Goal: Task Accomplishment & Management: Manage account settings

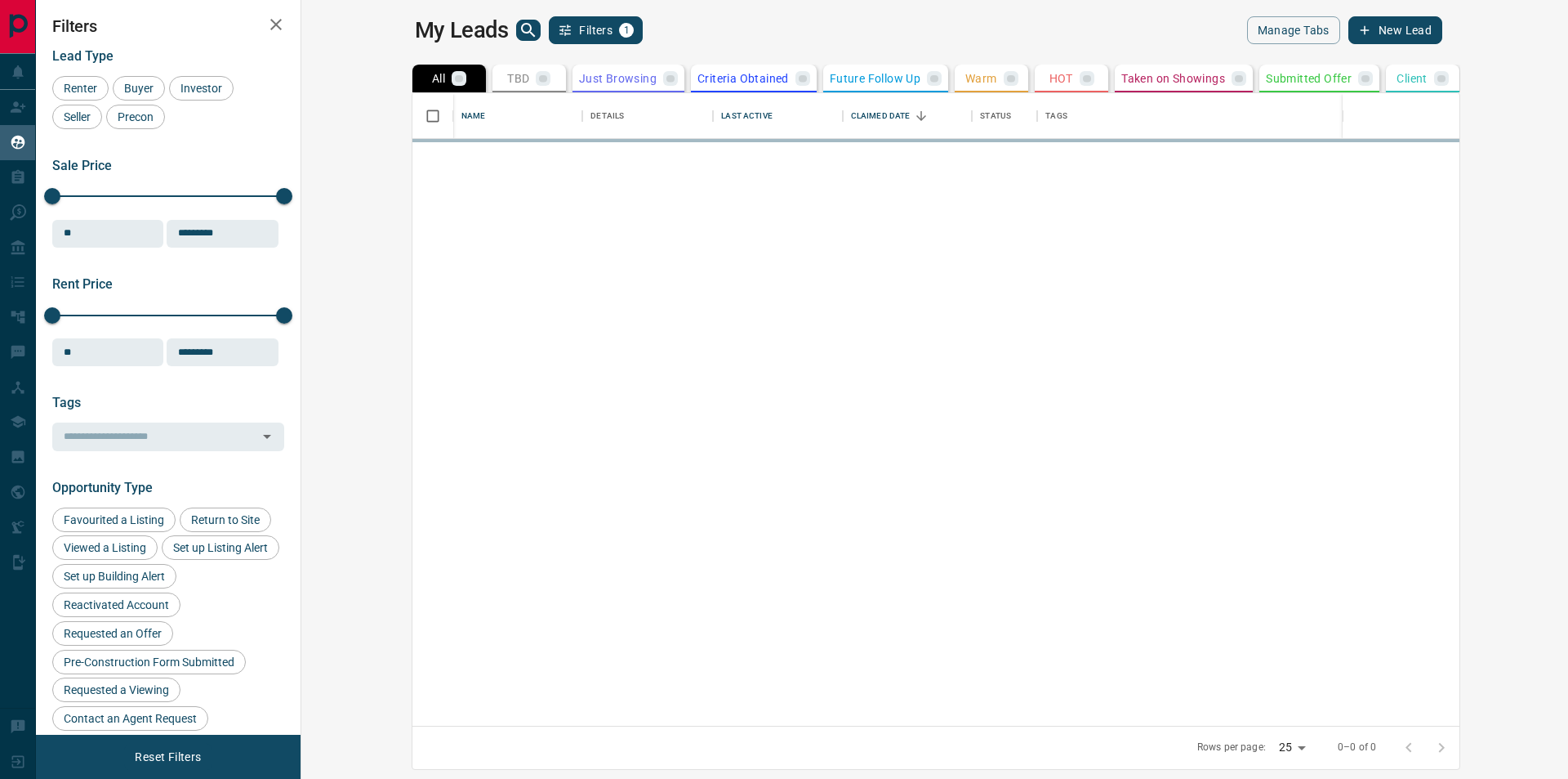
scroll to position [620, 1247]
click at [519, 21] on icon "search button" at bounding box center [529, 31] width 20 height 20
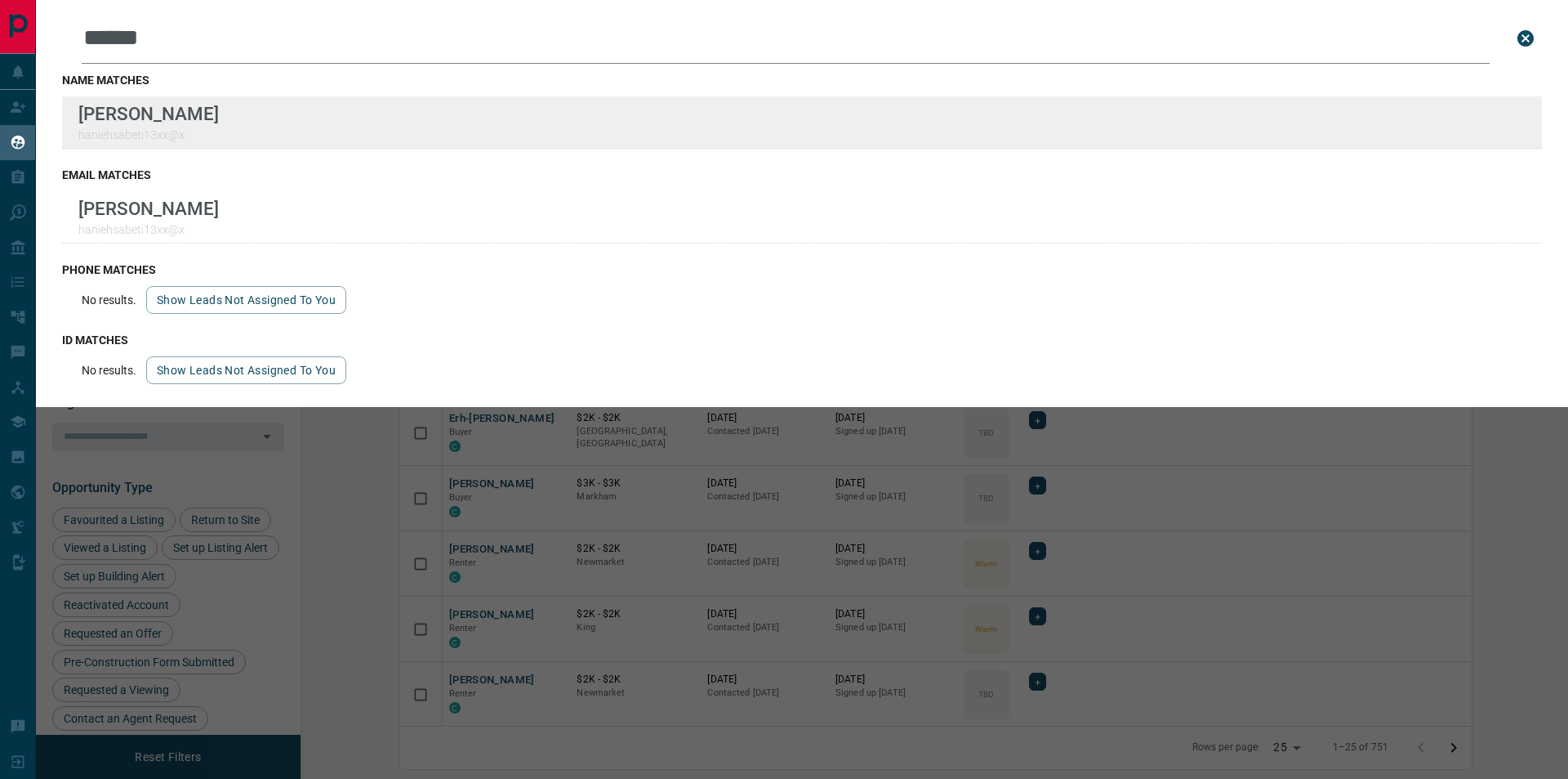
type input "******"
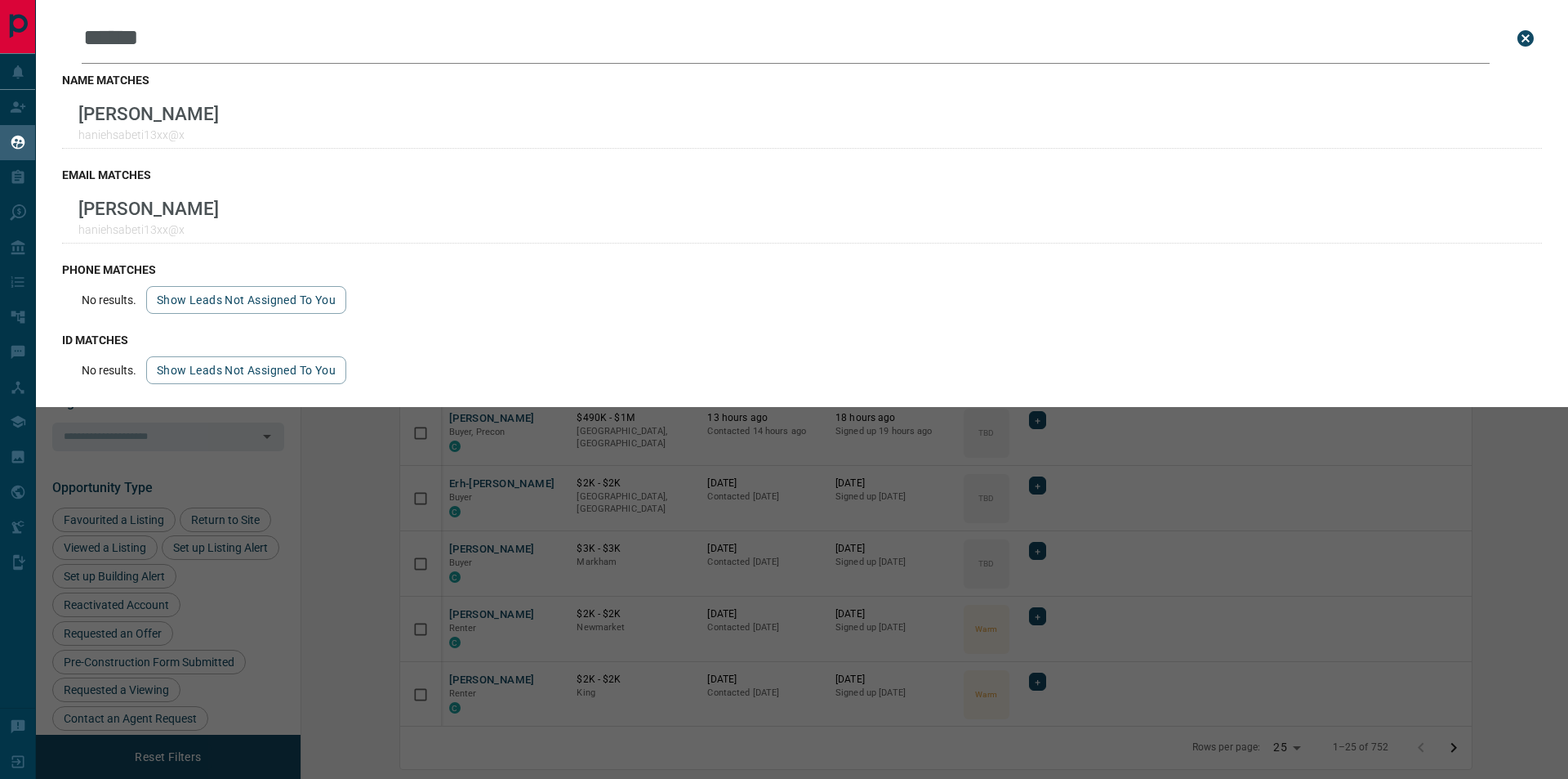
click at [1523, 35] on icon "close search bar" at bounding box center [1526, 39] width 20 height 20
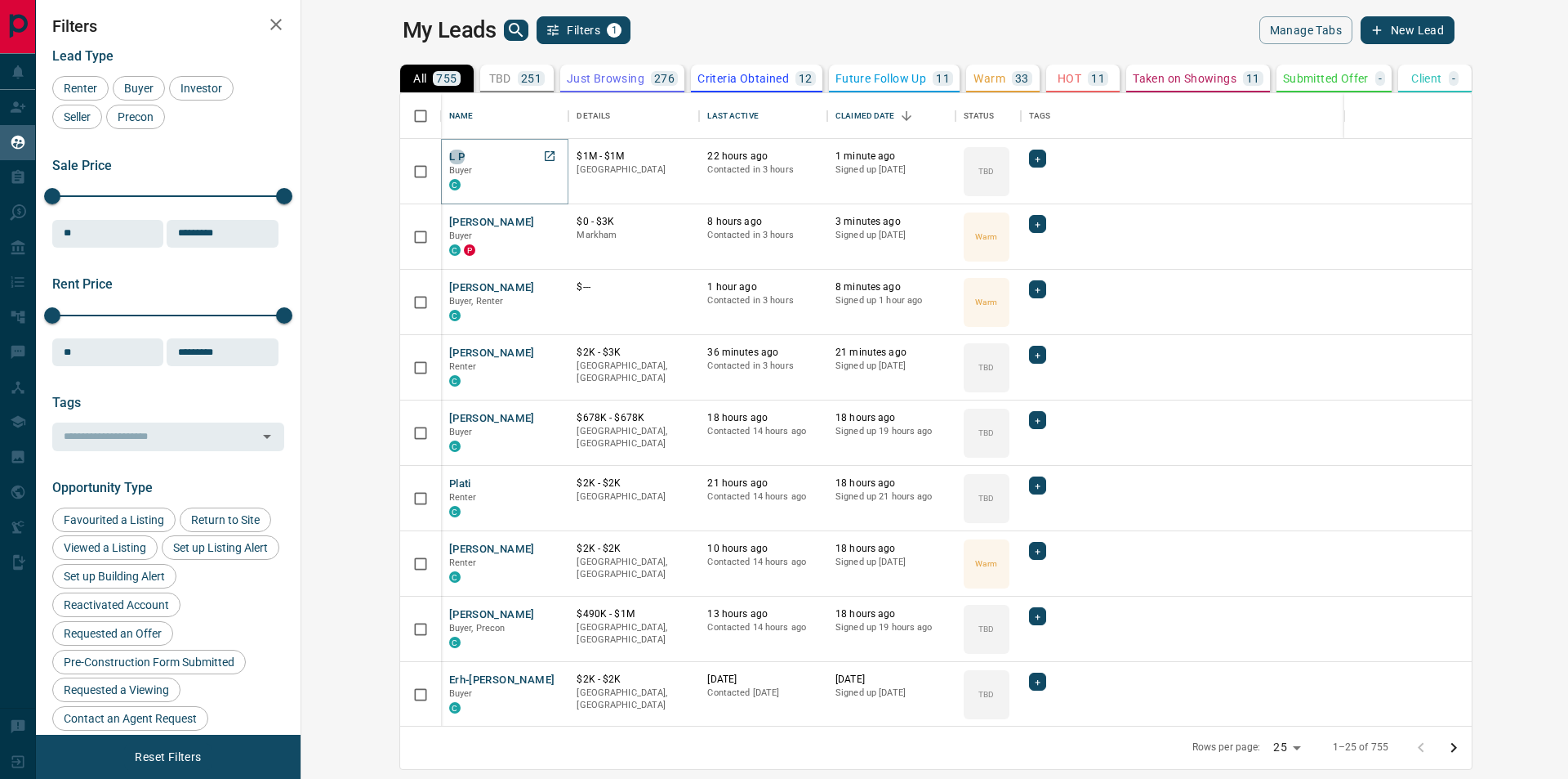
click at [449, 151] on button "L P" at bounding box center [457, 157] width 16 height 16
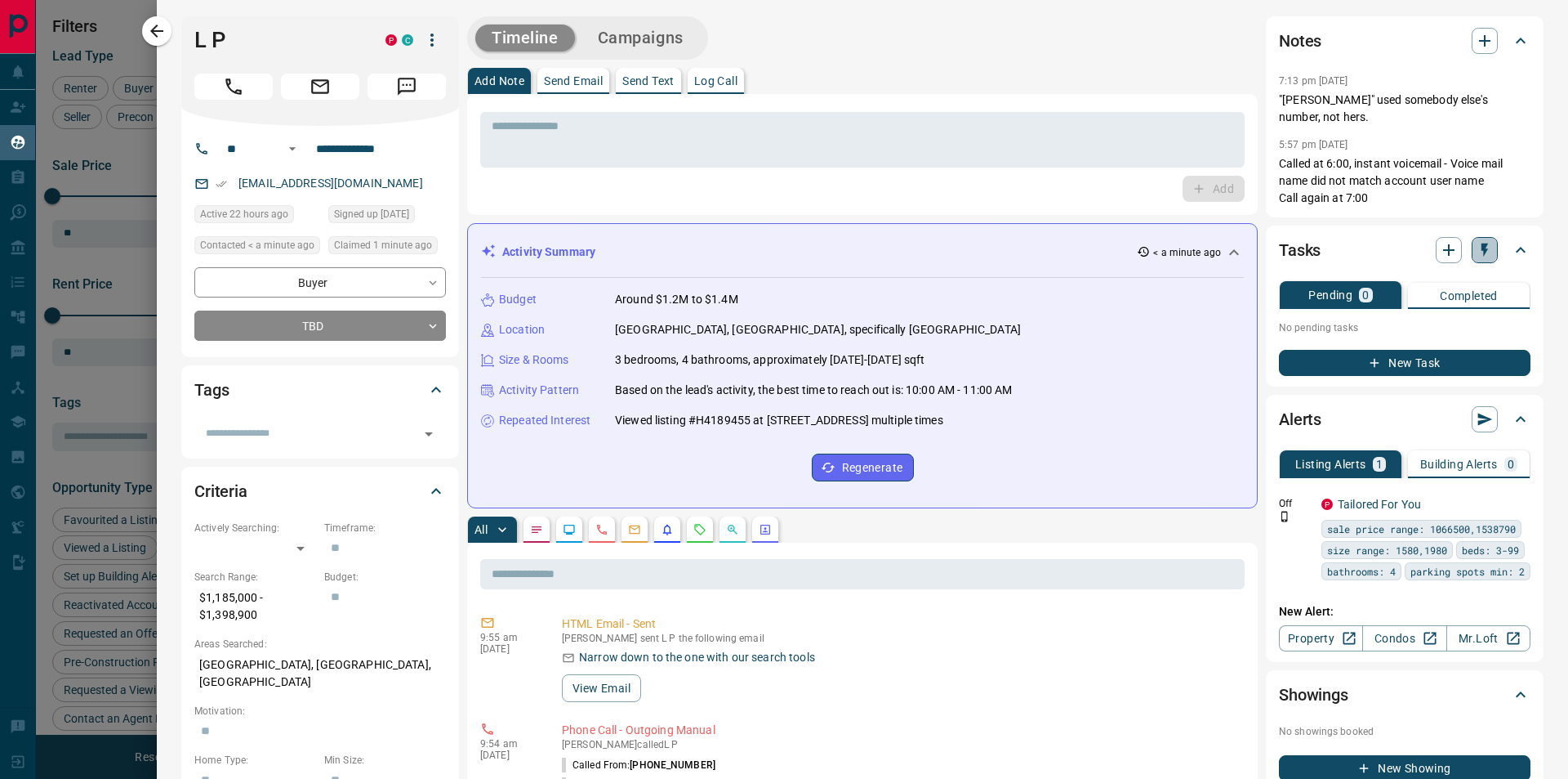
click at [1481, 244] on icon "button" at bounding box center [1484, 251] width 7 height 14
click at [1437, 308] on li "1 Week Follow-Up" at bounding box center [1431, 313] width 111 height 25
click at [1475, 44] on icon "button" at bounding box center [1484, 41] width 20 height 20
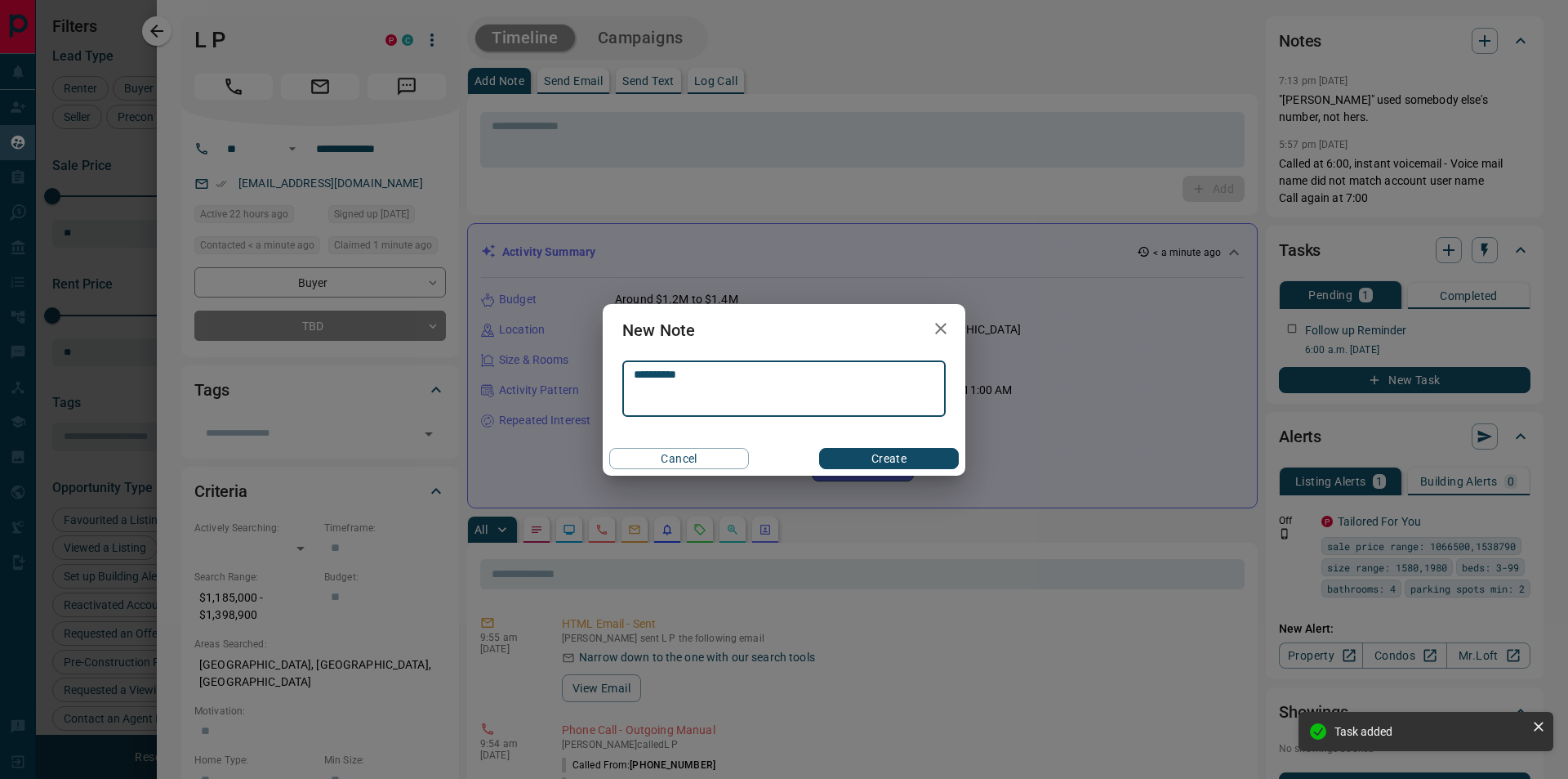
type textarea "**********"
click at [894, 458] on button "Create" at bounding box center [889, 458] width 139 height 21
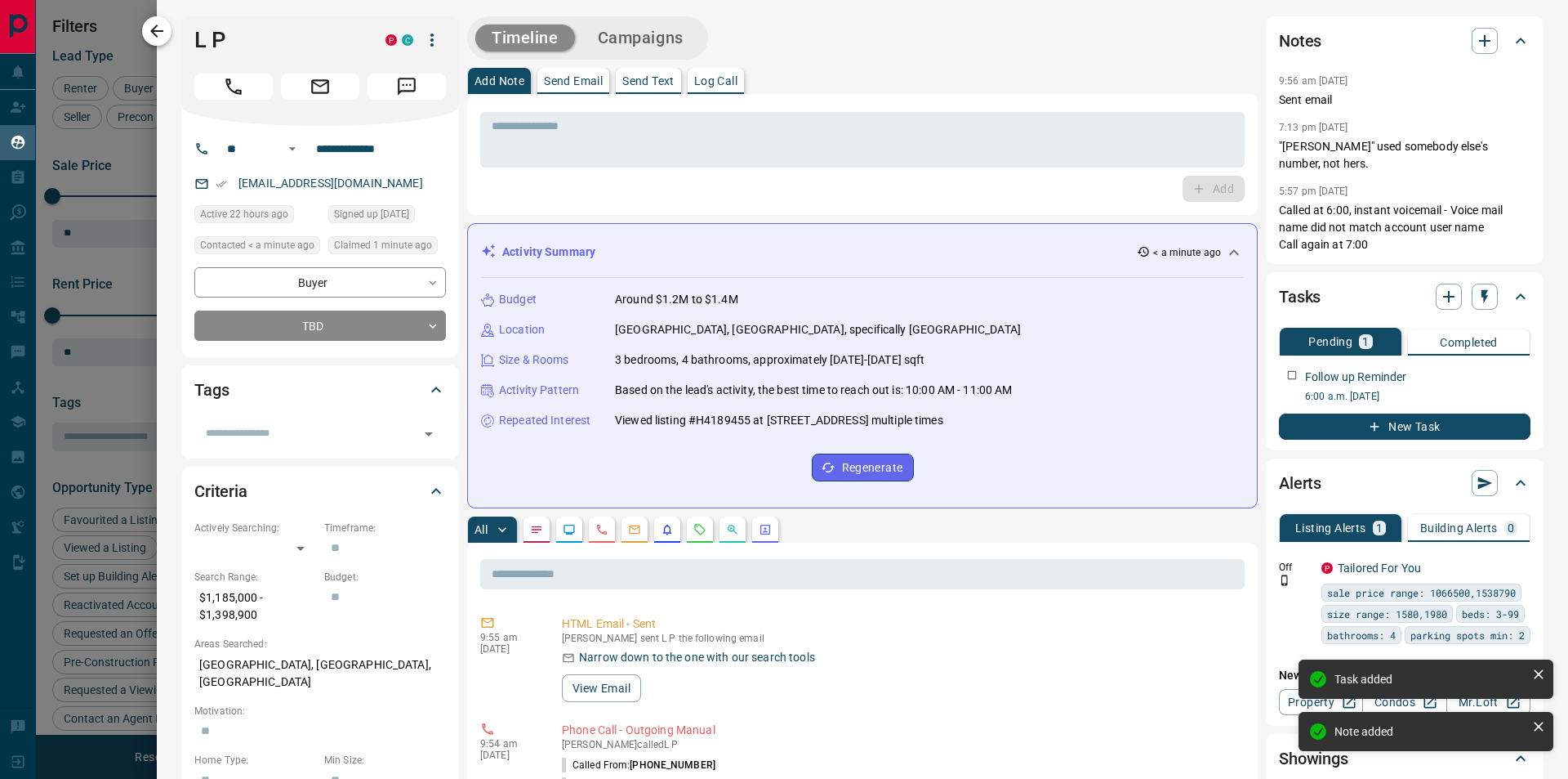
click at [153, 31] on icon "button" at bounding box center [156, 31] width 13 height 13
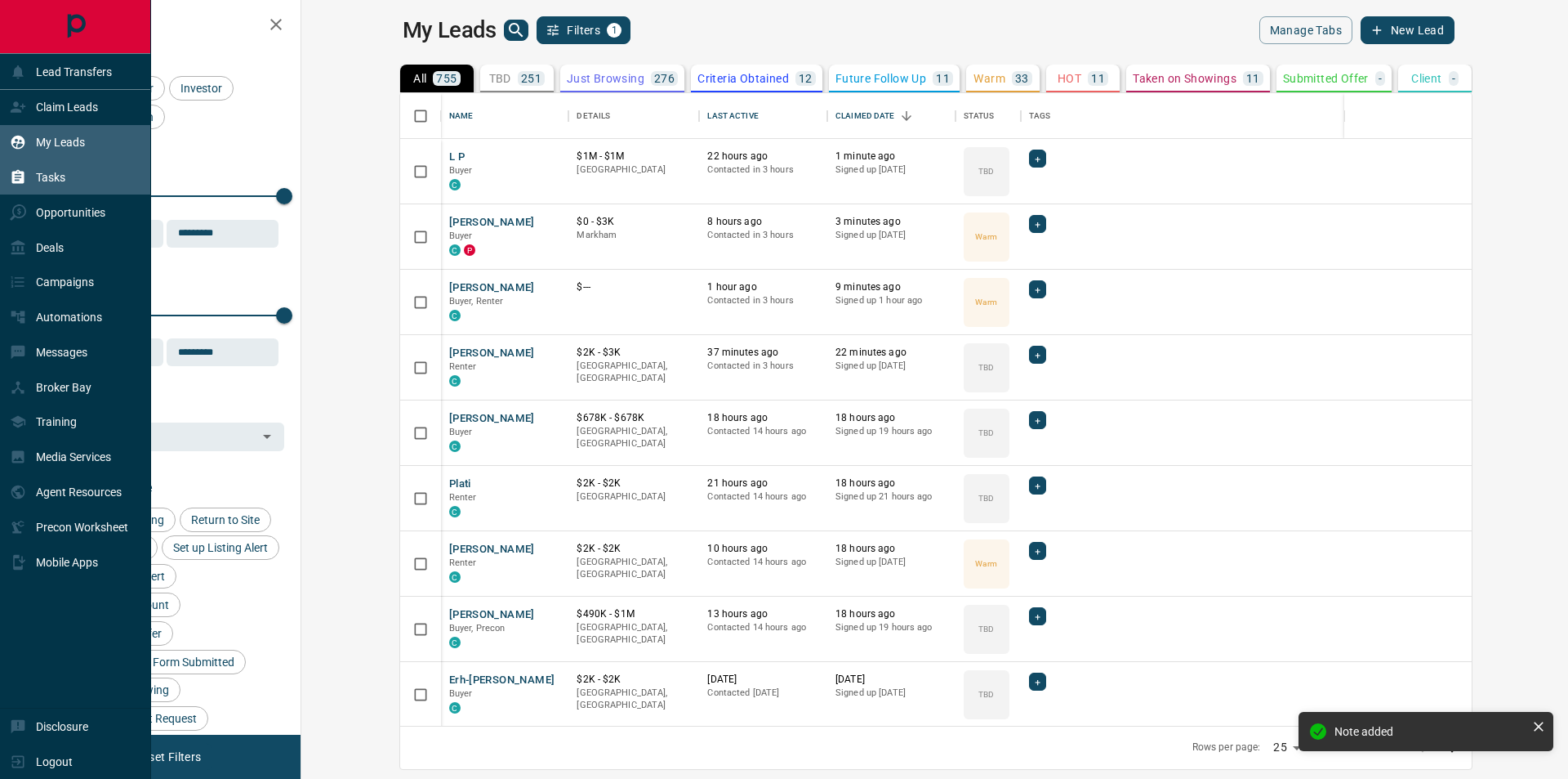
click at [25, 178] on icon at bounding box center [18, 177] width 16 height 16
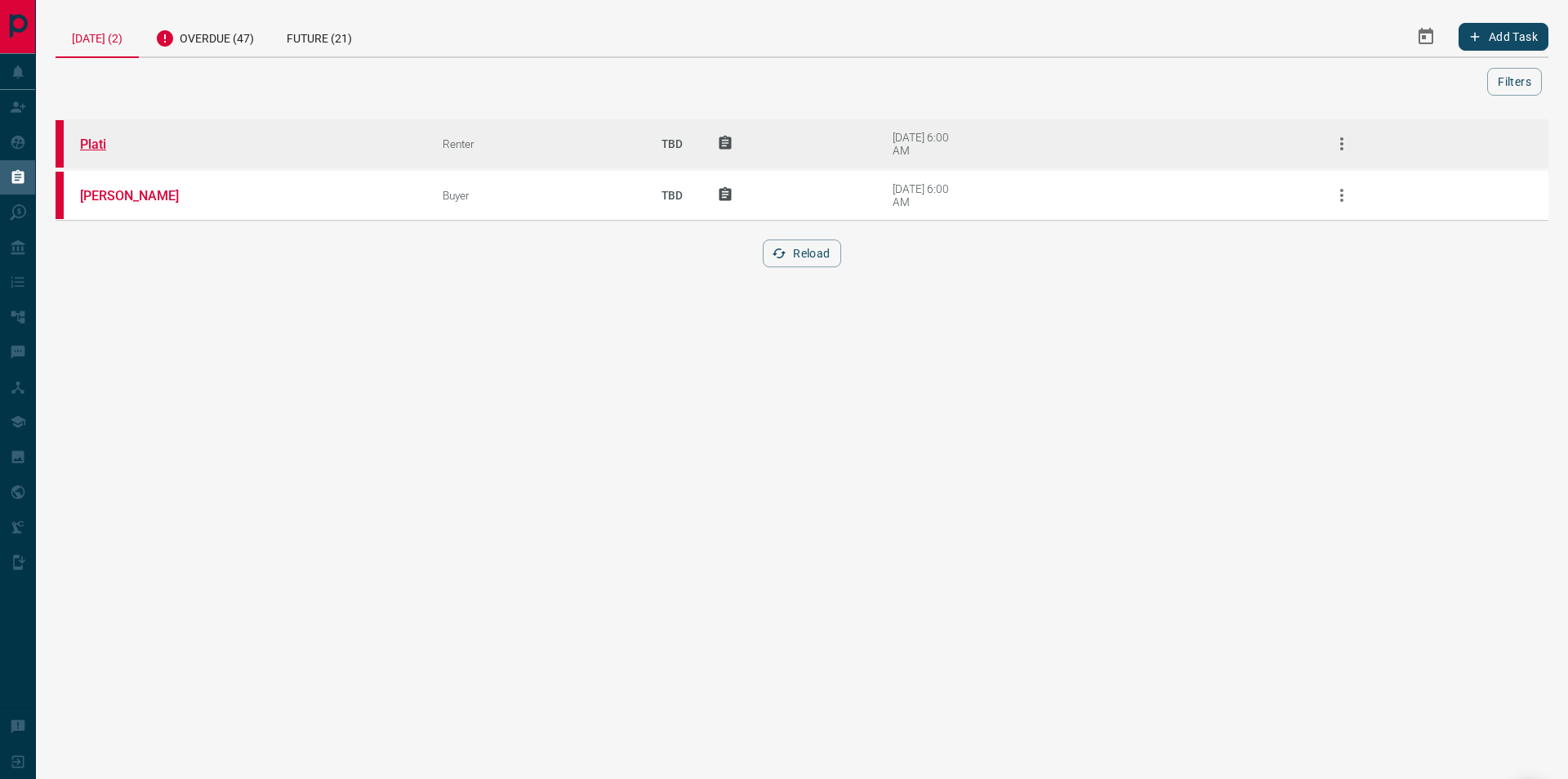
click at [97, 140] on link "Plati" at bounding box center [140, 144] width 122 height 16
